Goal: Complete application form

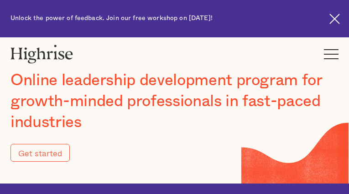
type input "Submit"
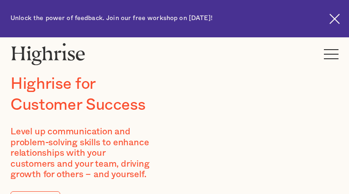
type input "XVZNwqKbZ"
type input "FzzetChZuYJ"
type input "[EMAIL_ADDRESS][DOMAIN_NAME]"
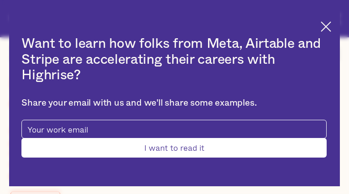
type input "fvuCKqRmIw"
type input "VLOMQHXRsCeuJ"
type input "[EMAIL_ADDRESS][DOMAIN_NAME]"
type input "2245570015"
type input "zSSYjPKwVLrSa"
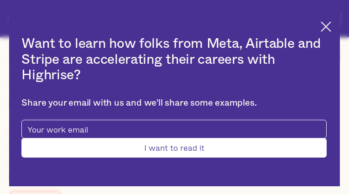
type input "wLEAYhNjeGIPvpPt"
type input "[EMAIL_ADDRESS][DOMAIN_NAME]"
type input "3296728832"
type input "Submit"
type input "tHWyAfTthLtVxWkc"
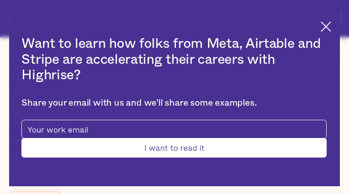
type input "cgIZCsiXe"
type input "[EMAIL_ADDRESS][DOMAIN_NAME]"
type input "ITKXLsjSbCqqXkl"
type input "MFZveYaDUI"
type input "[EMAIL_ADDRESS][DOMAIN_NAME]"
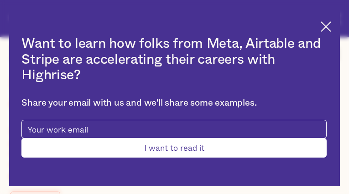
type input "5257403494"
type input "AswsEPoa"
type input "fwfOuvvXSKXnlmMe"
type input "[EMAIL_ADDRESS][DOMAIN_NAME]"
type input "9713780702"
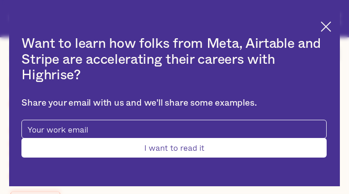
type input "NgZtDwcYbWozEgwD"
type input "iUeZGokHihRCZlMW"
type input "[EMAIL_ADDRESS][DOMAIN_NAME]"
type input "FaxlvagqxTdON"
type input "ZevPNWgQvnA"
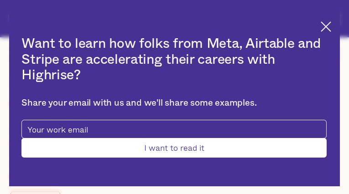
type input "[EMAIL_ADDRESS][DOMAIN_NAME]"
